Goal: Find specific page/section: Find specific page/section

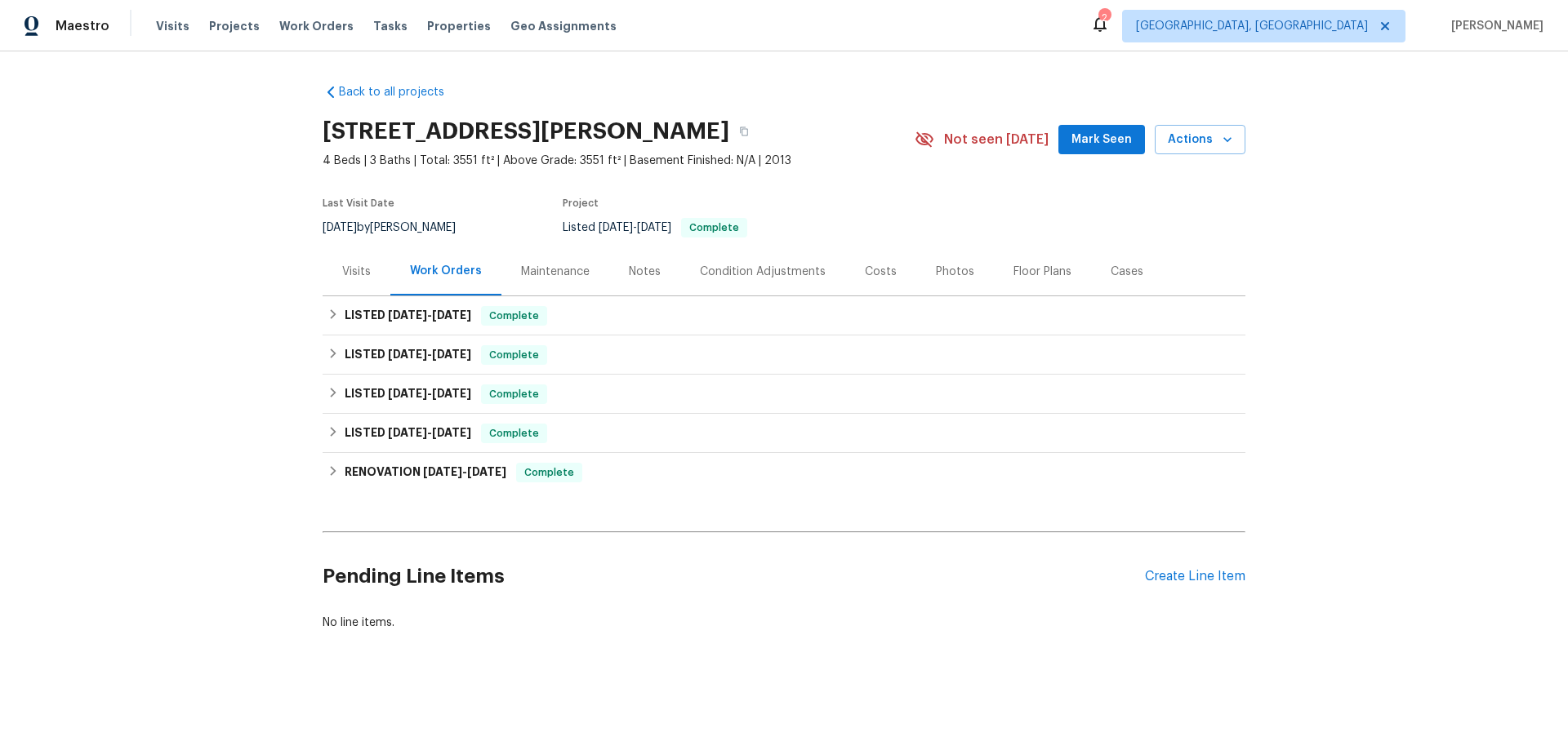
drag, startPoint x: 530, startPoint y: 267, endPoint x: 539, endPoint y: 282, distance: 17.5
click at [531, 267] on div "Maintenance" at bounding box center [555, 272] width 69 height 17
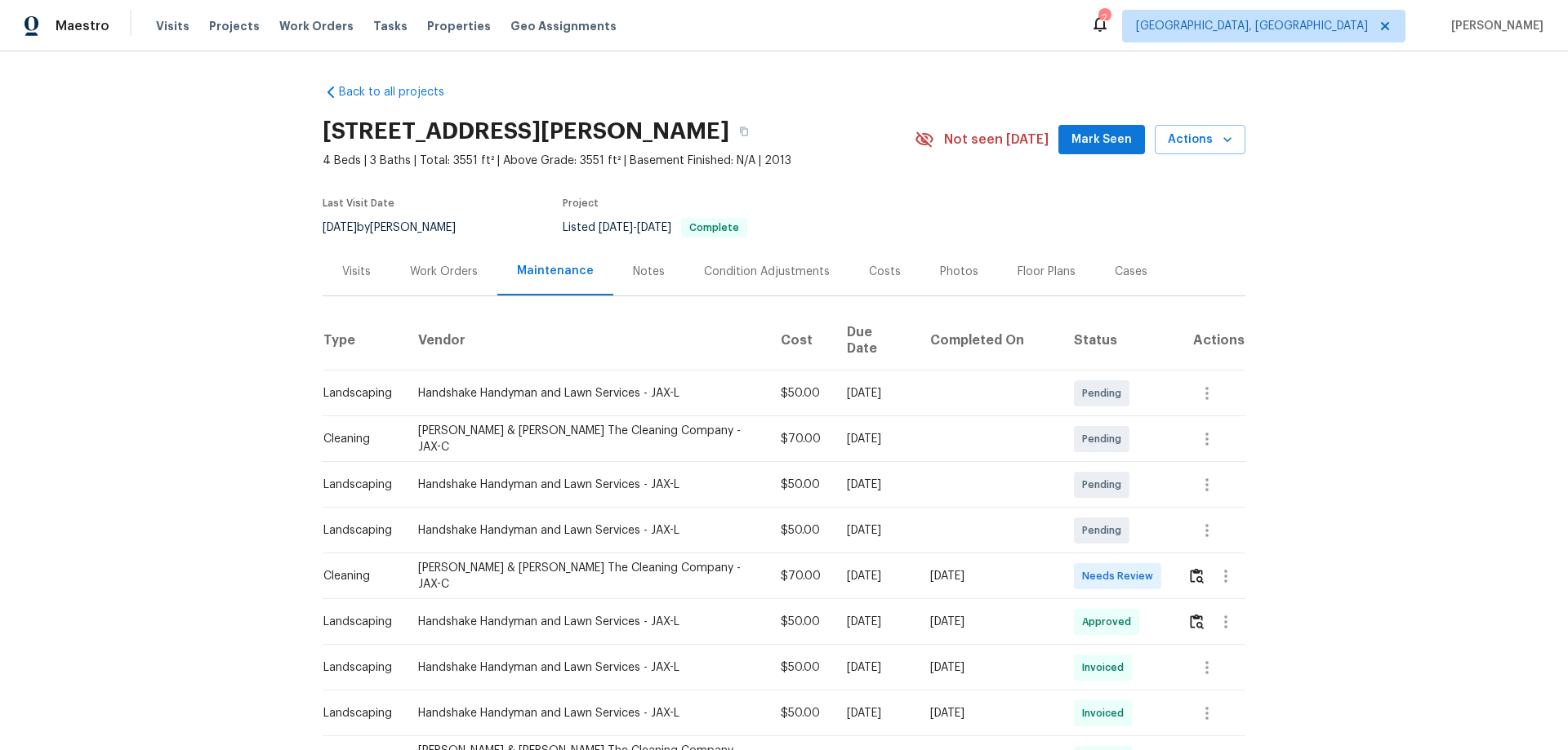
scroll to position [245, 0]
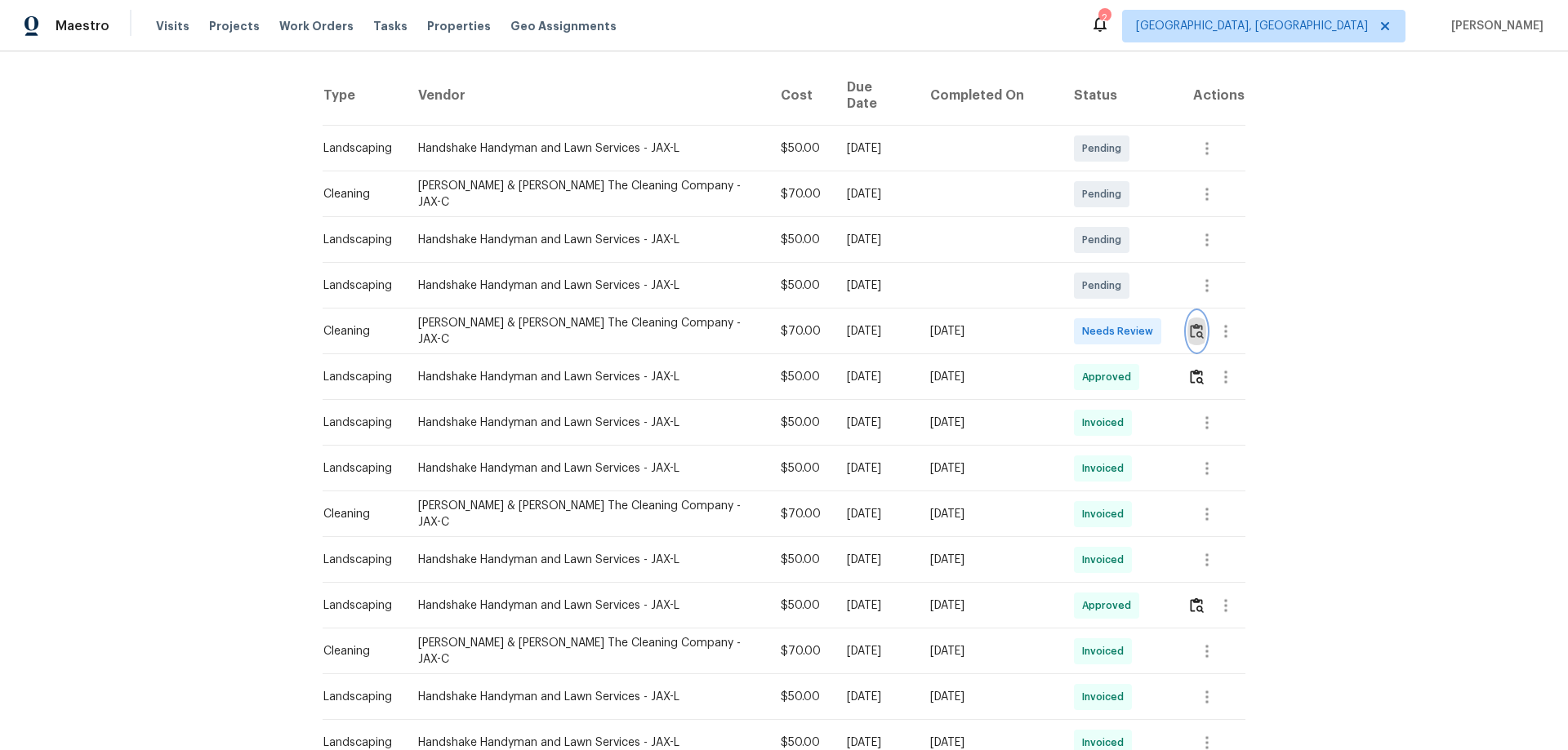
click at [1190, 323] on img "button" at bounding box center [1197, 331] width 14 height 16
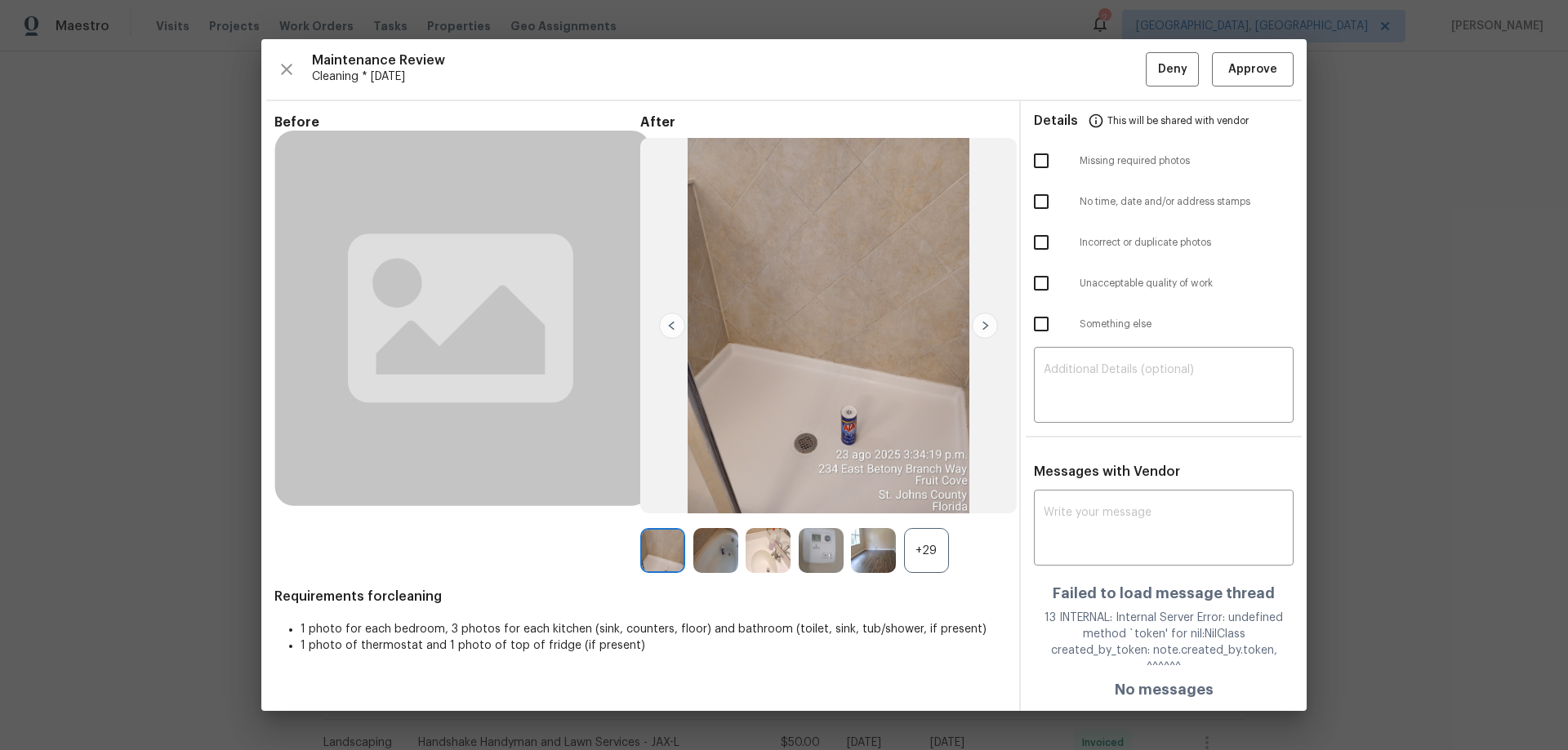
drag, startPoint x: 1443, startPoint y: 469, endPoint x: 1433, endPoint y: 467, distance: 10.2
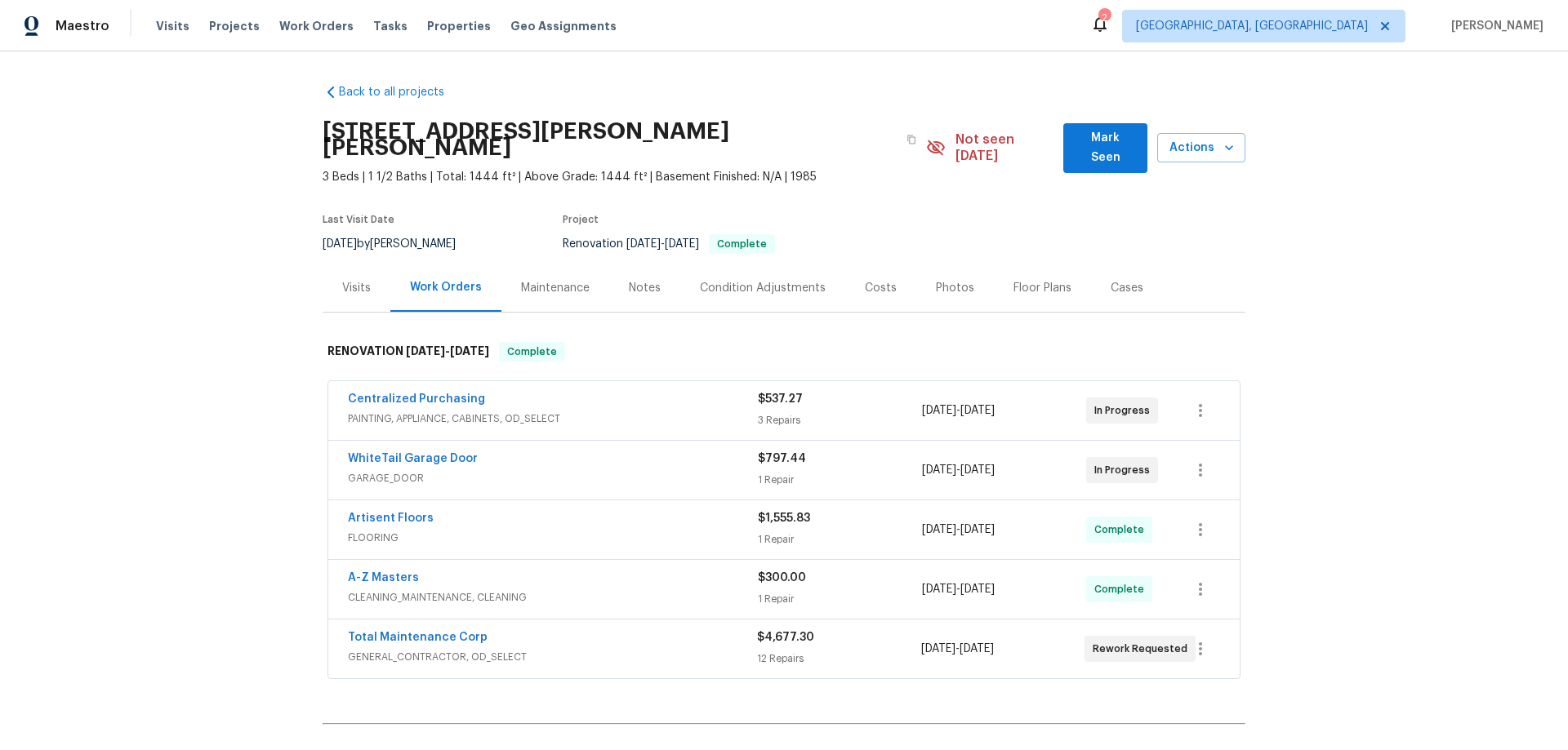
click at [220, 369] on div "Back to all projects 4430 McColl Dr, Savage, MN 55378 3 Beds | 1 1/2 Baths | To…" at bounding box center [784, 400] width 1568 height 699
click at [220, 277] on div "Back to all projects 4430 McColl Dr, Savage, MN 55378 3 Beds | 1 1/2 Baths | To…" at bounding box center [784, 400] width 1568 height 699
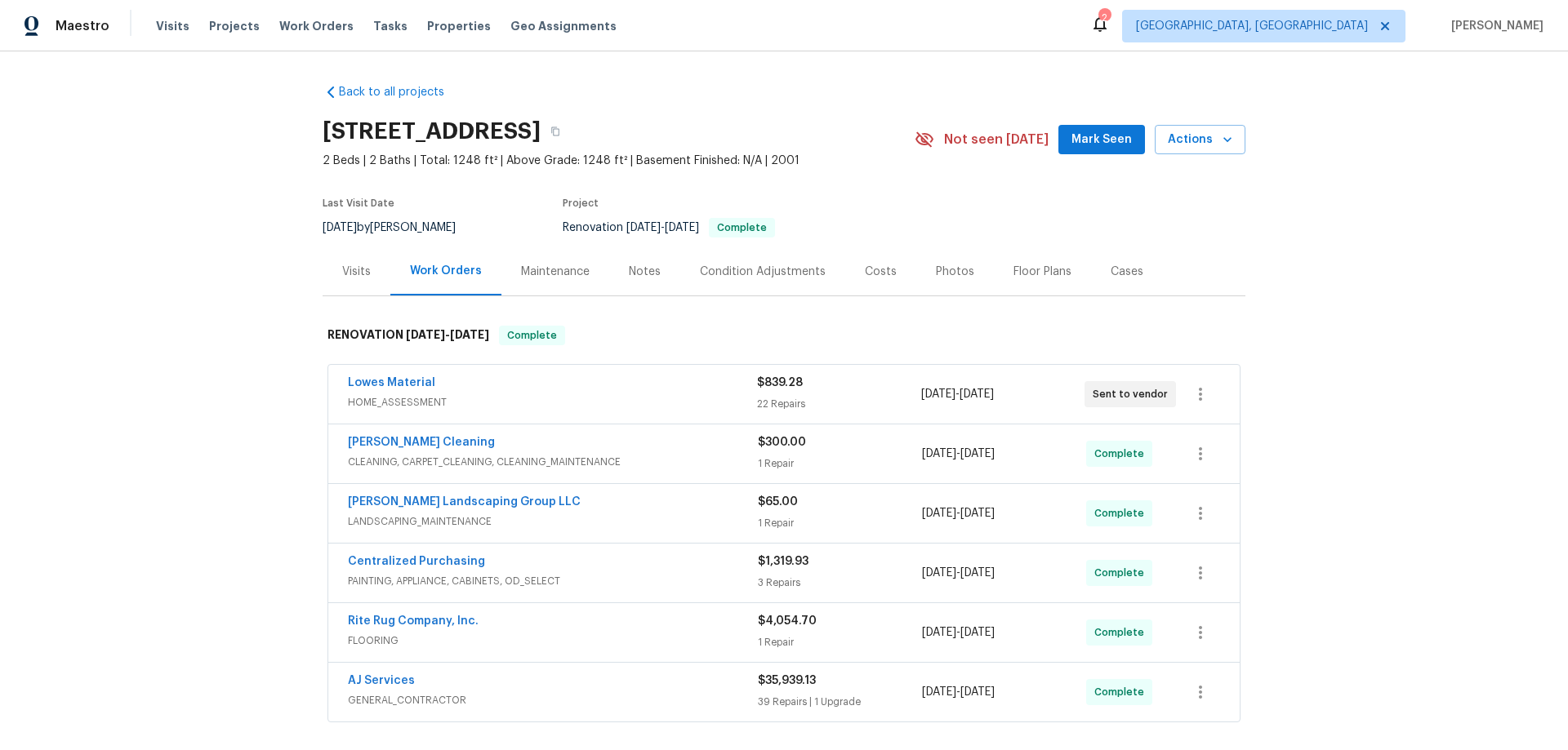
click at [192, 335] on div "Back to all projects [STREET_ADDRESS] 2 Beds | 2 Baths | Total: 1248 ft² | Abov…" at bounding box center [784, 400] width 1568 height 699
click at [214, 393] on div "Back to all projects [STREET_ADDRESS] 2 Beds | 2 Baths | Total: 1248 ft² | Abov…" at bounding box center [784, 400] width 1568 height 699
click at [229, 303] on div "Back to all projects [STREET_ADDRESS] 2 Beds | 2 Baths | Total: 1248 ft² | Abov…" at bounding box center [784, 400] width 1568 height 699
click at [198, 384] on div "Back to all projects [STREET_ADDRESS] 2 Beds | 2 Baths | Total: 1248 ft² | Abov…" at bounding box center [784, 400] width 1568 height 699
click at [271, 336] on div "Back to all projects [STREET_ADDRESS] 2 Beds | 2 Baths | Total: 1248 ft² | Abov…" at bounding box center [784, 400] width 1568 height 699
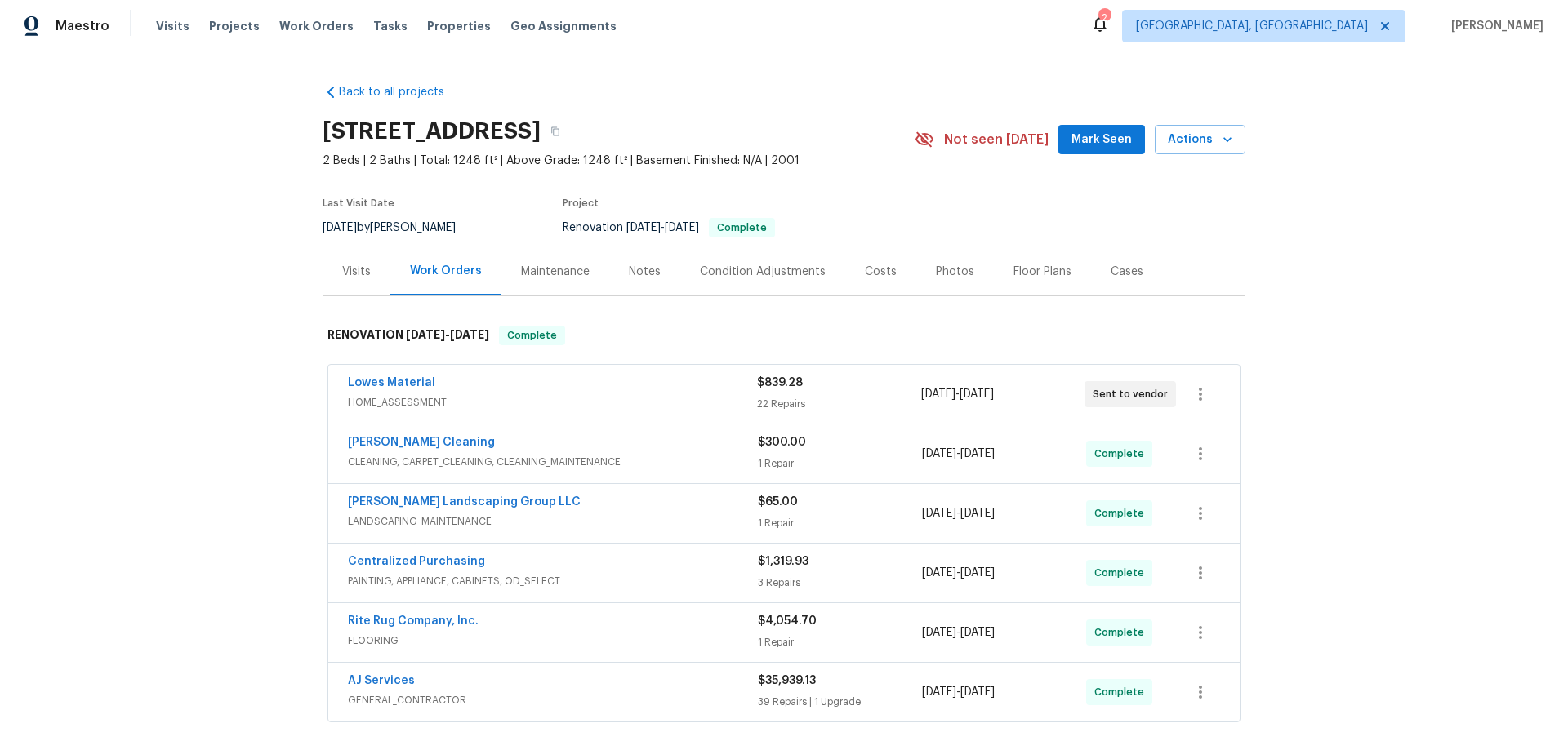
click at [229, 287] on div "Back to all projects [STREET_ADDRESS] 2 Beds | 2 Baths | Total: 1248 ft² | Abov…" at bounding box center [784, 400] width 1568 height 699
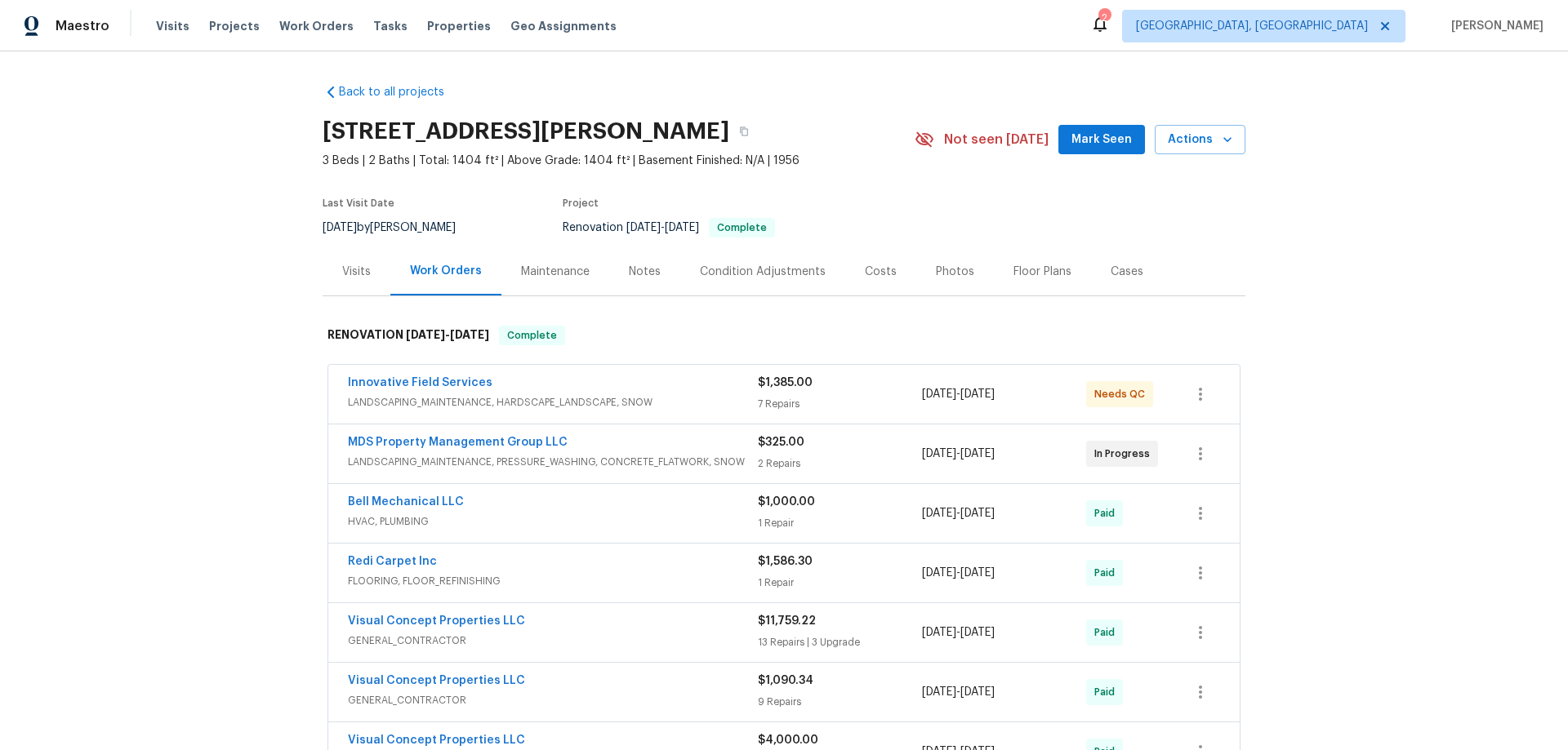
click at [214, 322] on div "Back to all projects 260 Everett Rd, Parsippany, NJ 07054 3 Beds | 2 Baths | To…" at bounding box center [784, 400] width 1568 height 699
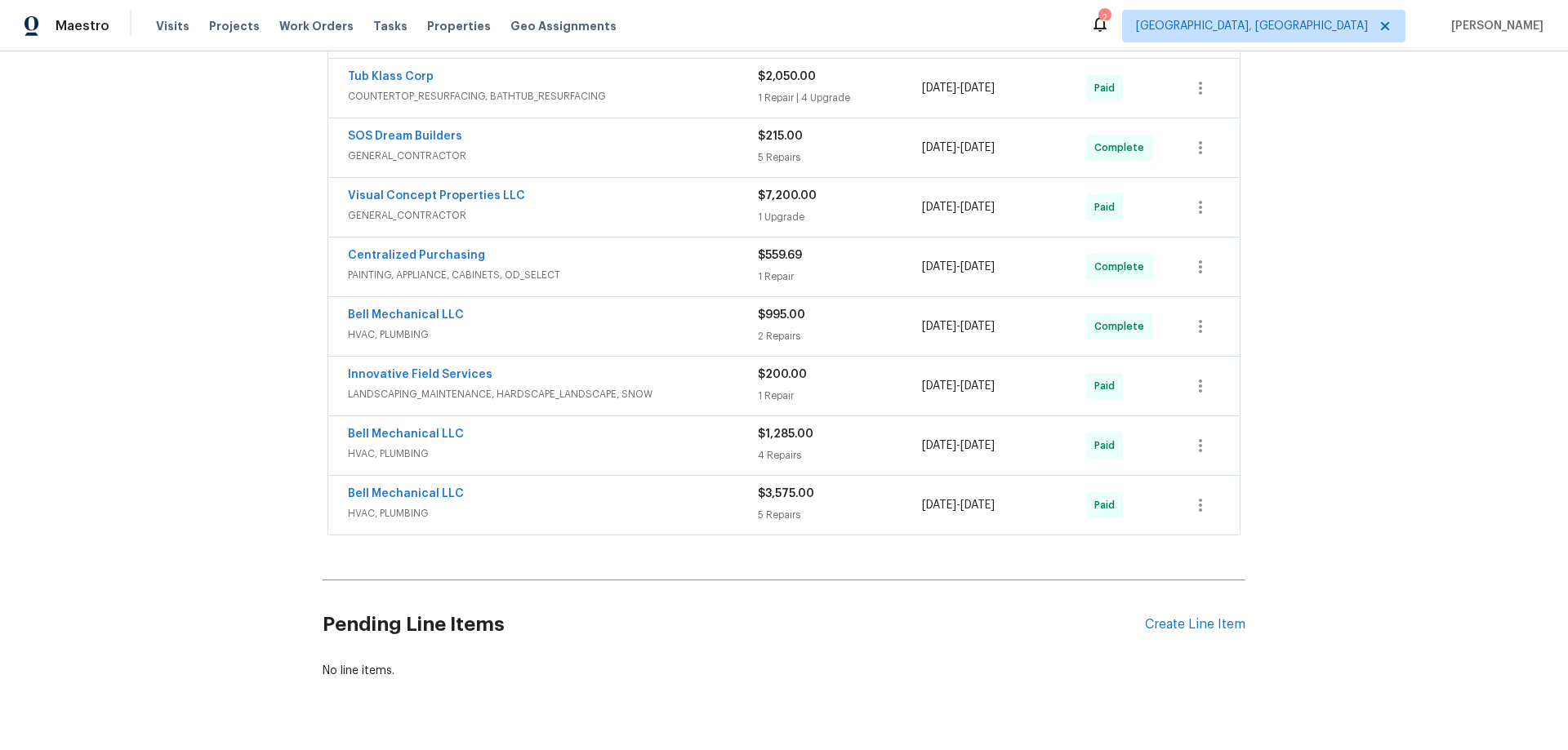
scroll to position [8, 0]
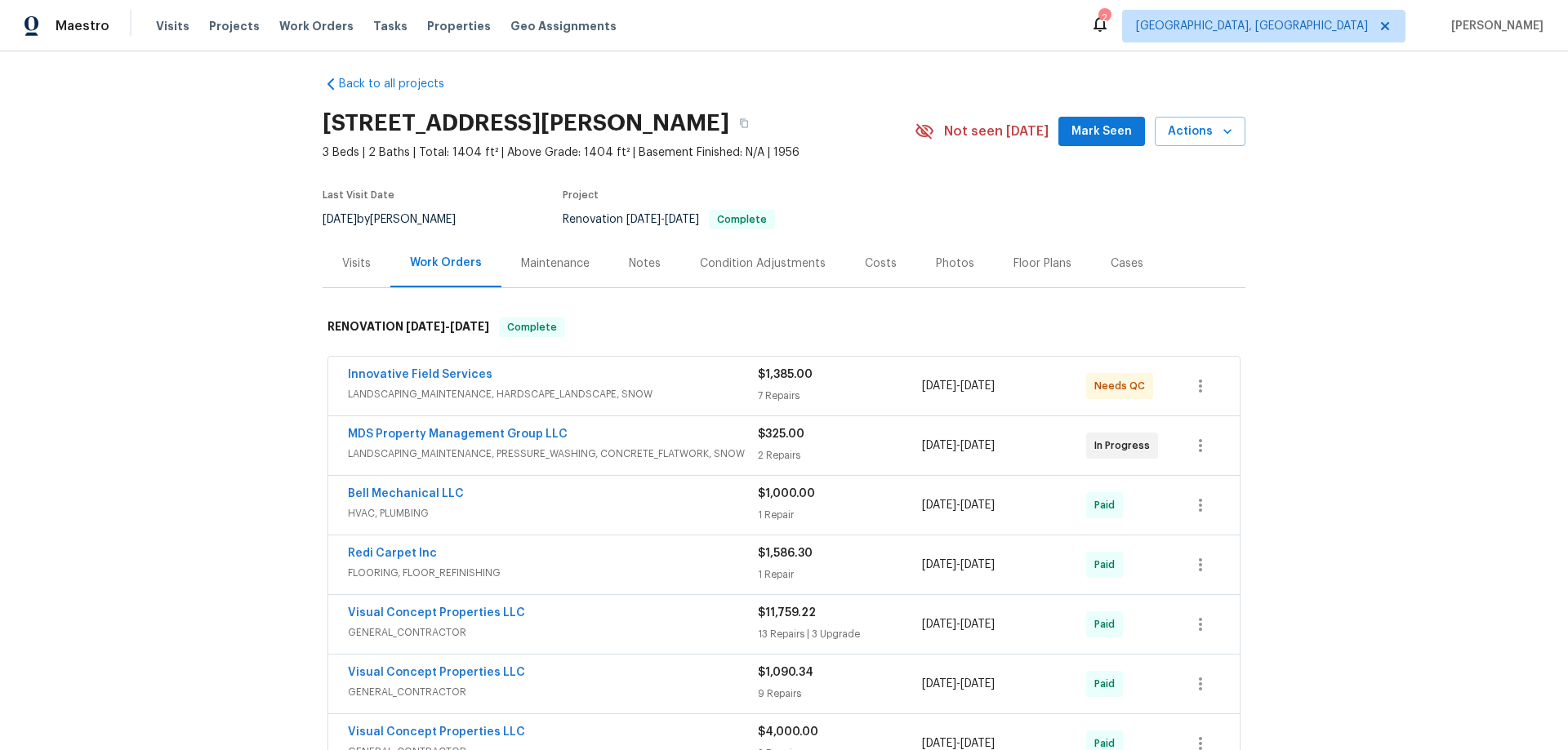
click at [219, 316] on div "Back to all projects 260 Everett Rd, Parsippany, NJ 07054 3 Beds | 2 Baths | To…" at bounding box center [784, 400] width 1568 height 699
click at [237, 369] on div "Back to all projects 260 Everett Rd, Parsippany, NJ 07054 3 Beds | 2 Baths | To…" at bounding box center [784, 400] width 1568 height 699
click at [215, 458] on div "Back to all projects 260 Everett Rd, Parsippany, NJ 07054 3 Beds | 2 Baths | To…" at bounding box center [784, 400] width 1568 height 699
click at [177, 279] on div "Back to all projects 260 Everett Rd, Parsippany, NJ 07054 3 Beds | 2 Baths | To…" at bounding box center [784, 400] width 1568 height 699
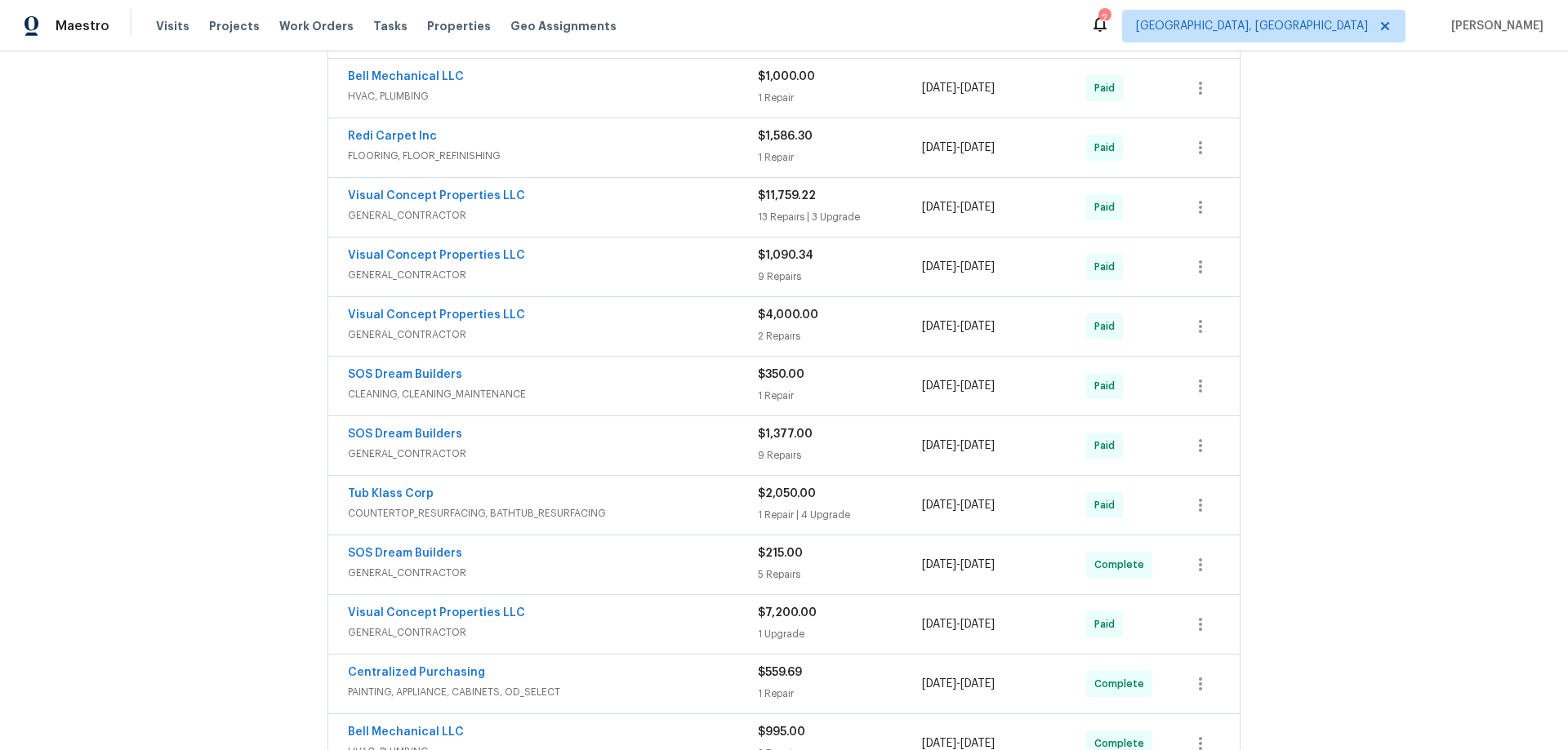
click at [220, 280] on div "Back to all projects 260 Everett Rd, Parsippany, NJ 07054 3 Beds | 2 Baths | To…" at bounding box center [784, 400] width 1568 height 699
click at [222, 252] on div "Back to all projects 260 Everett Rd, Parsippany, NJ 07054 3 Beds | 2 Baths | To…" at bounding box center [784, 400] width 1568 height 699
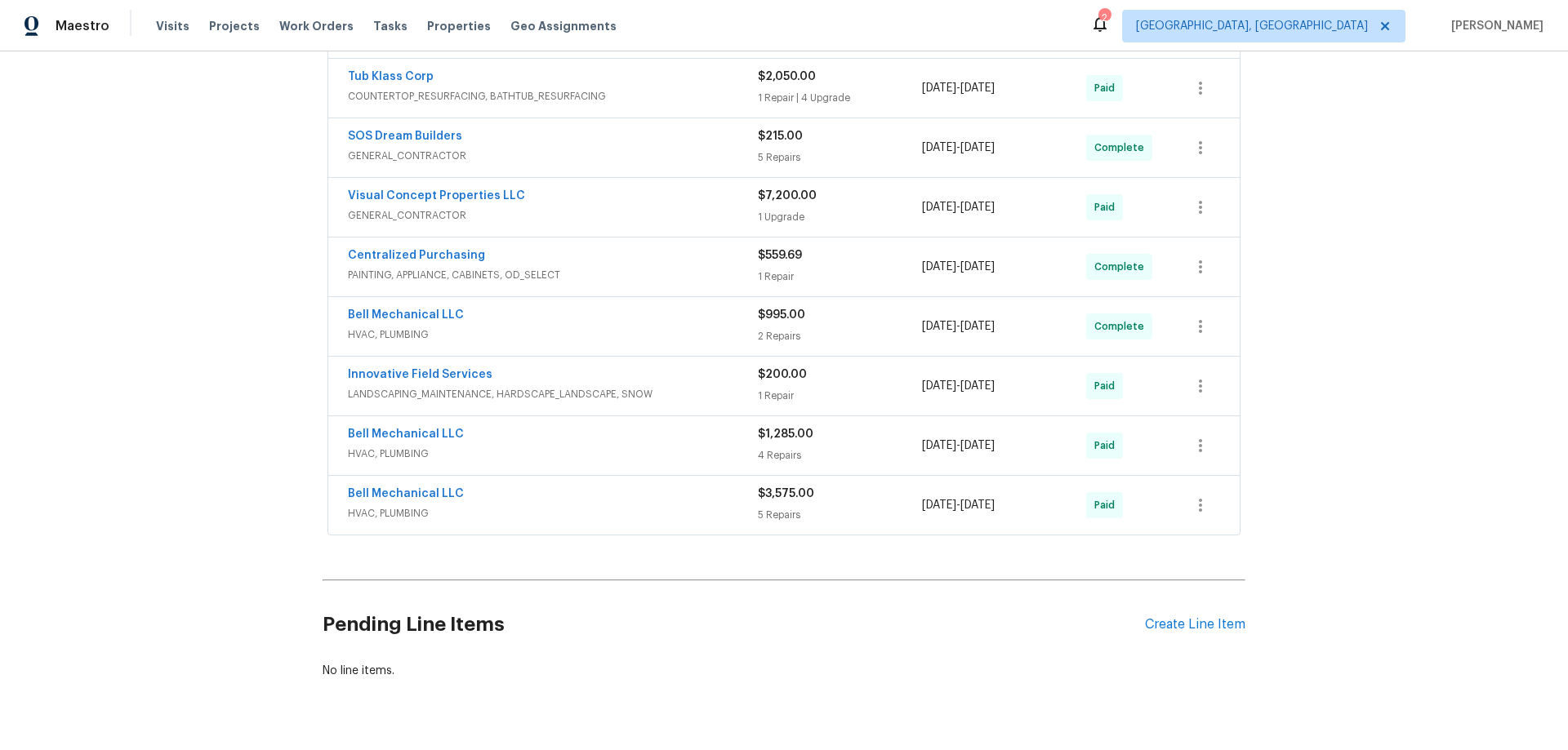
scroll to position [8, 0]
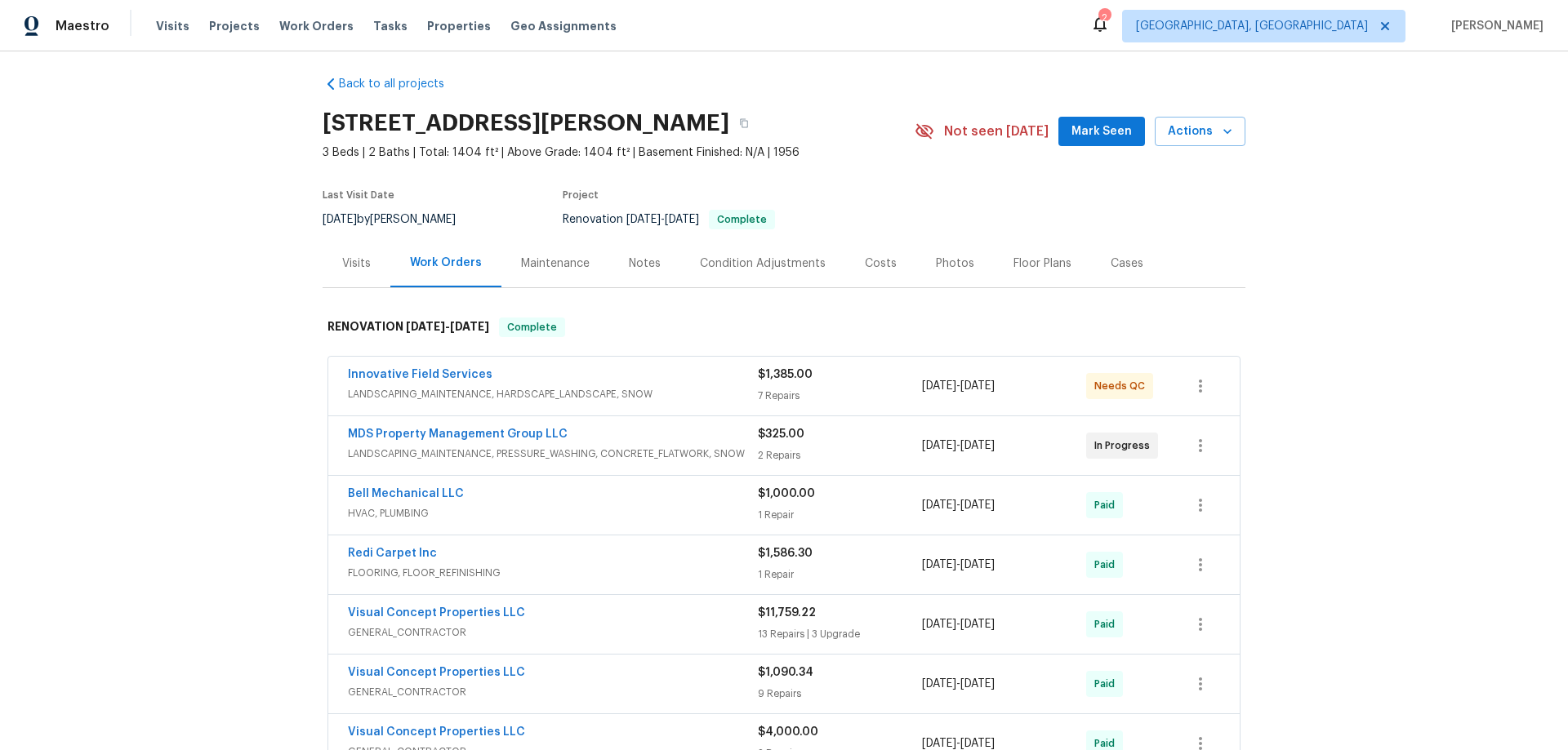
click at [216, 403] on div "Back to all projects 260 Everett Rd, Parsippany, NJ 07054 3 Beds | 2 Baths | To…" at bounding box center [784, 400] width 1568 height 699
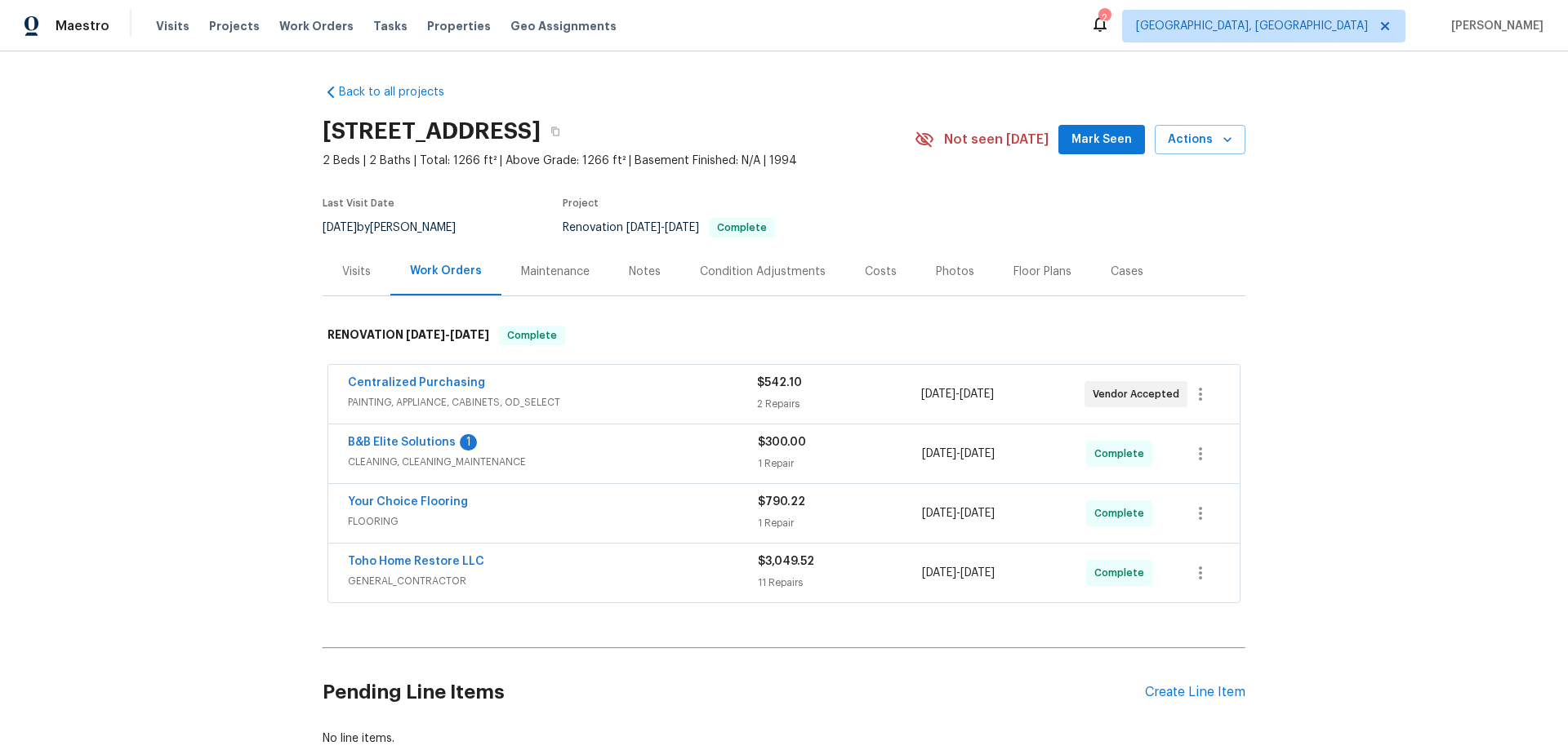
click at [204, 291] on div "Back to all projects [STREET_ADDRESS] 2 Beds | 2 Baths | Total: 1266 ft² | Abov…" at bounding box center [784, 400] width 1568 height 699
click at [184, 383] on div "Back to all projects [STREET_ADDRESS] 2 Beds | 2 Baths | Total: 1266 ft² | Abov…" at bounding box center [784, 400] width 1568 height 699
